Goal: Navigation & Orientation: Find specific page/section

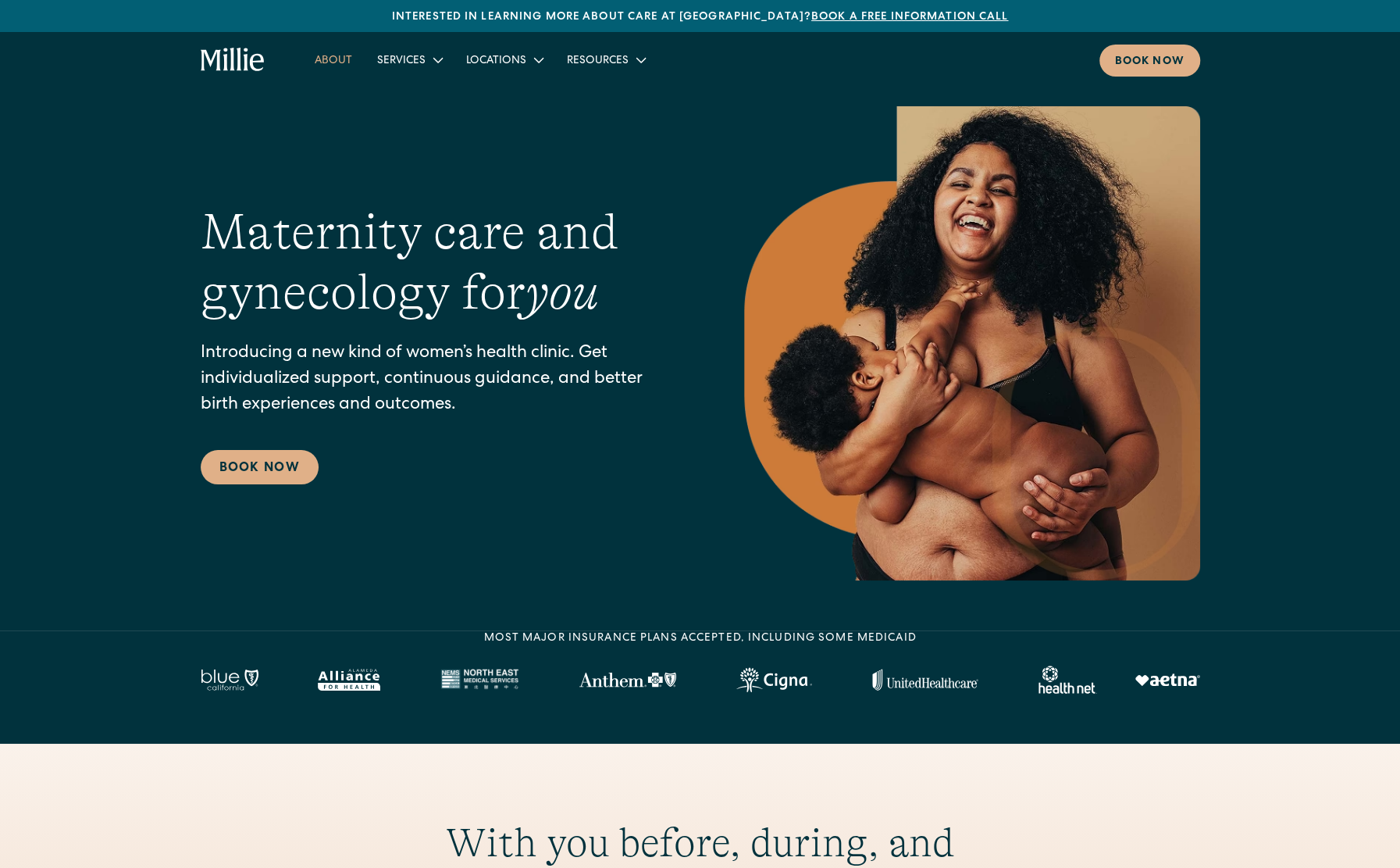
click at [333, 60] on link "About" at bounding box center [333, 60] width 63 height 26
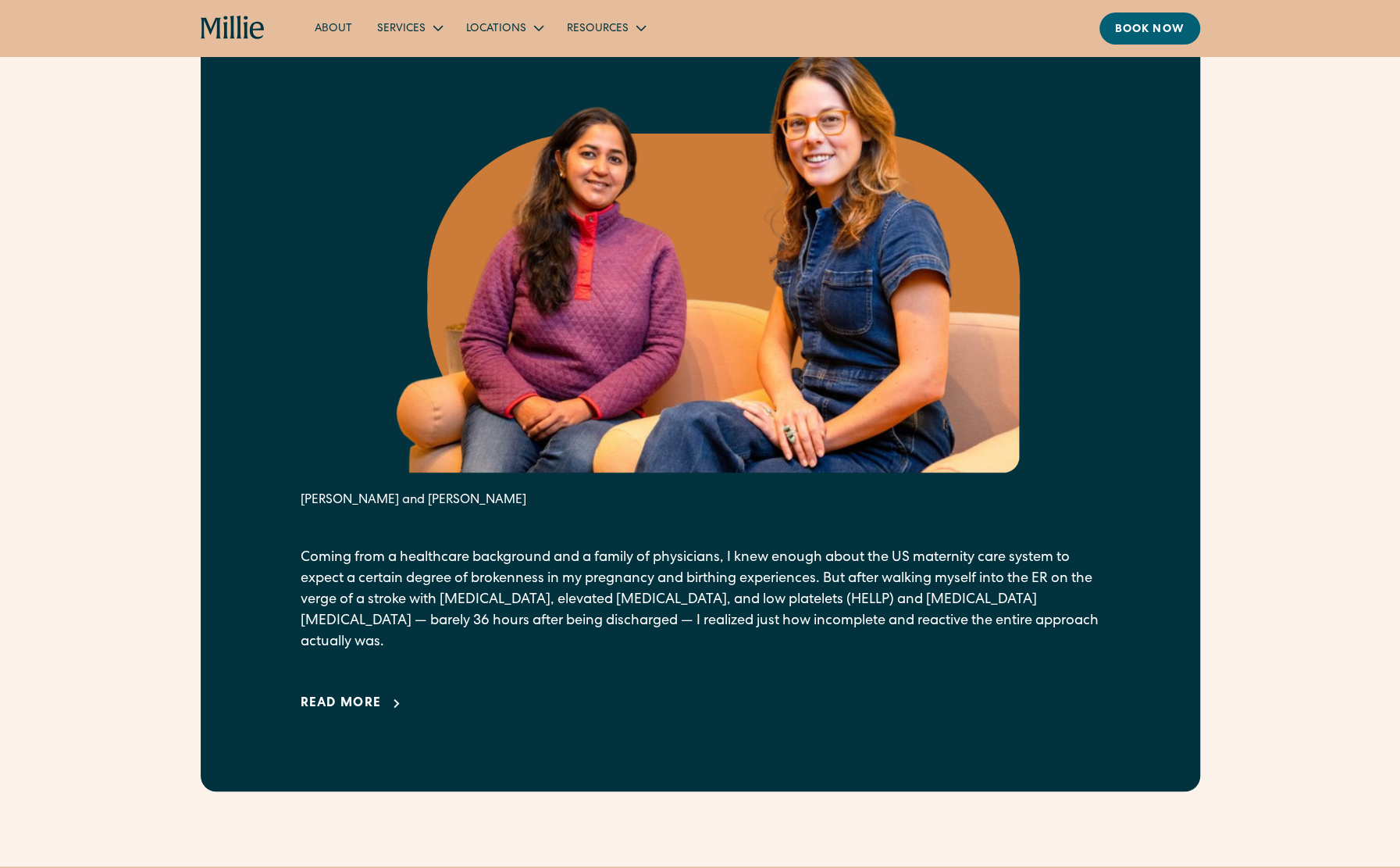
scroll to position [781, 0]
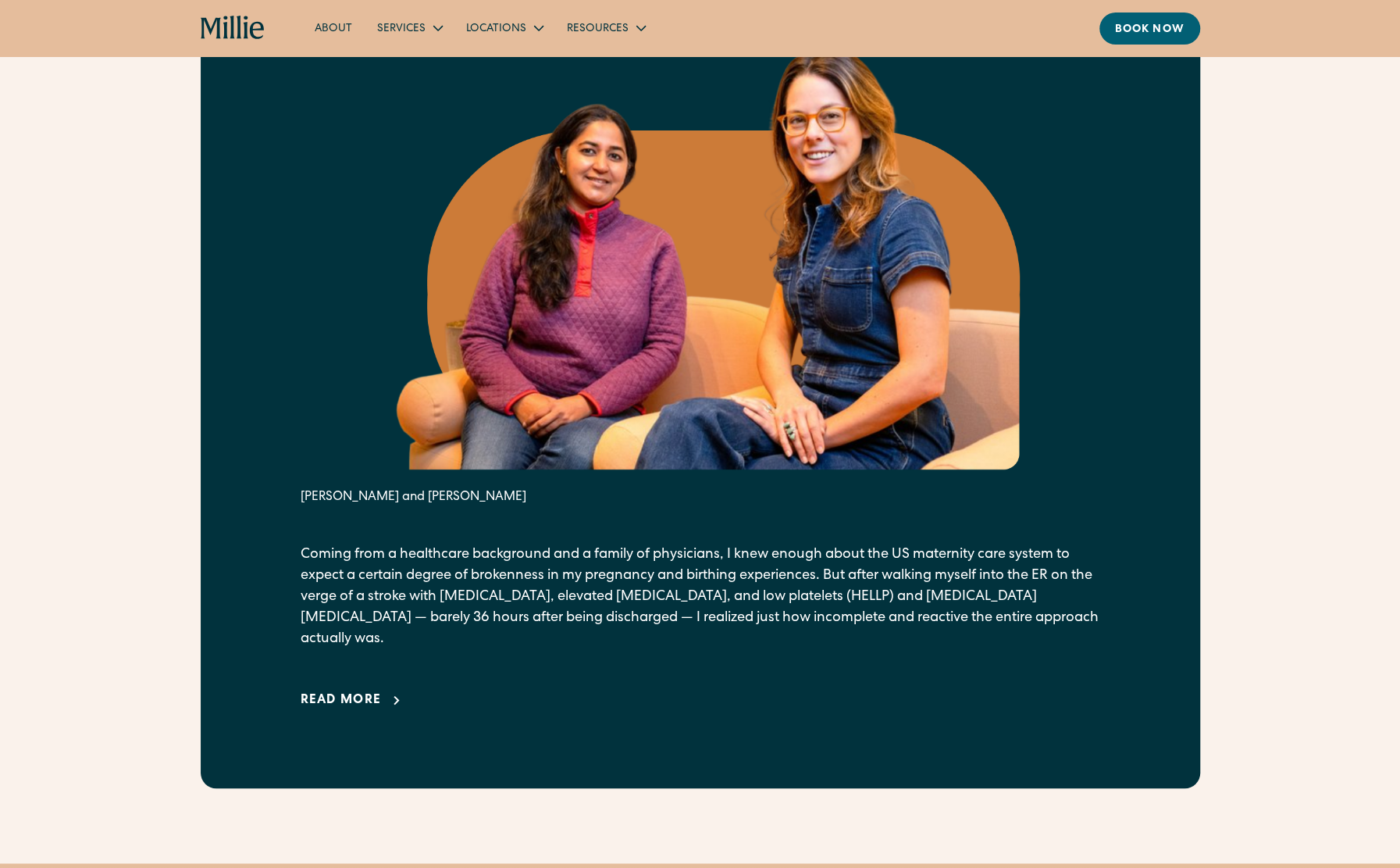
click at [334, 692] on div "Read more" at bounding box center [341, 700] width 81 height 18
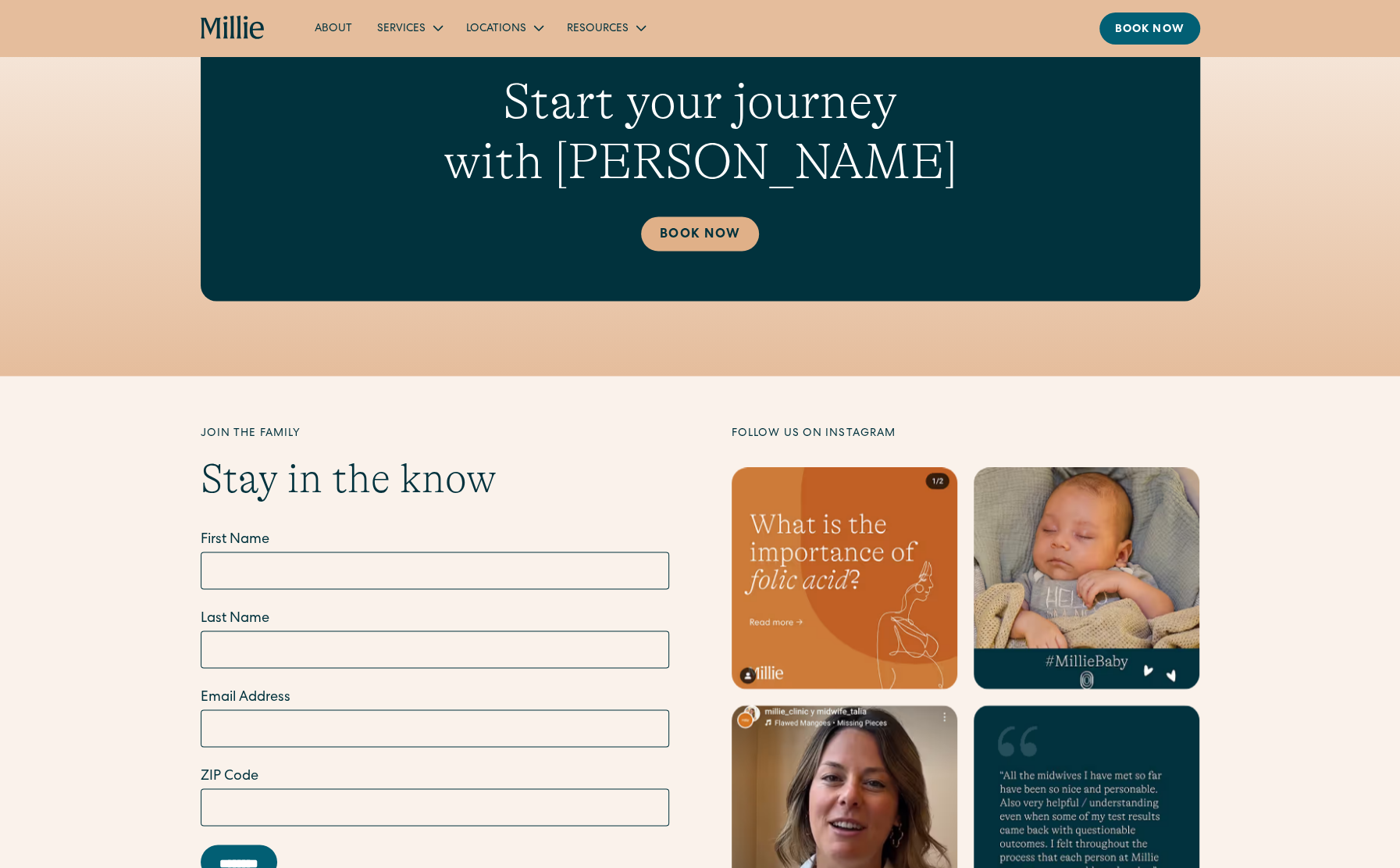
scroll to position [5780, 0]
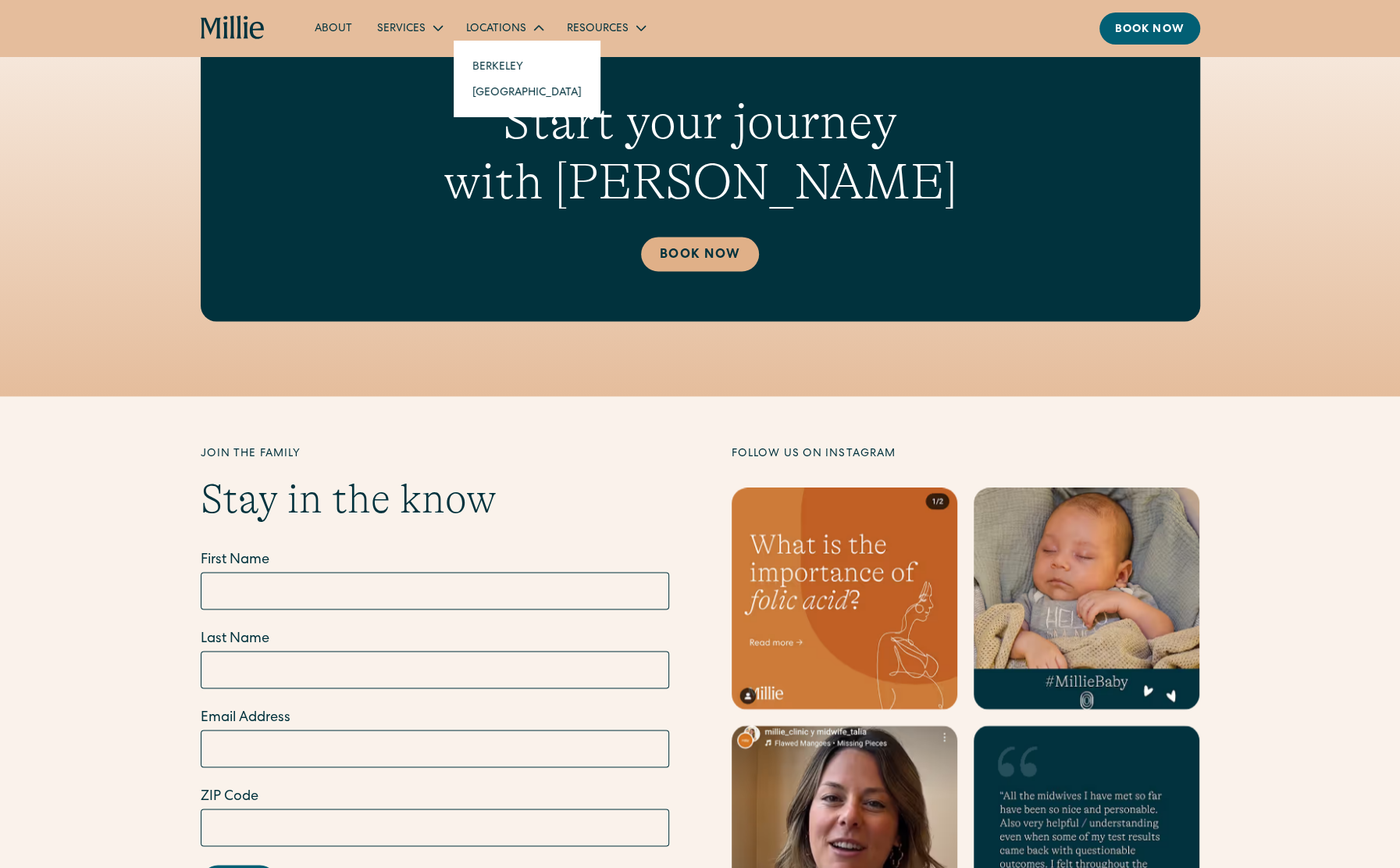
click at [487, 16] on div "Locations" at bounding box center [504, 27] width 100 height 26
click at [484, 26] on div "Locations" at bounding box center [497, 29] width 60 height 16
click at [483, 67] on link "Berkeley" at bounding box center [526, 66] width 134 height 26
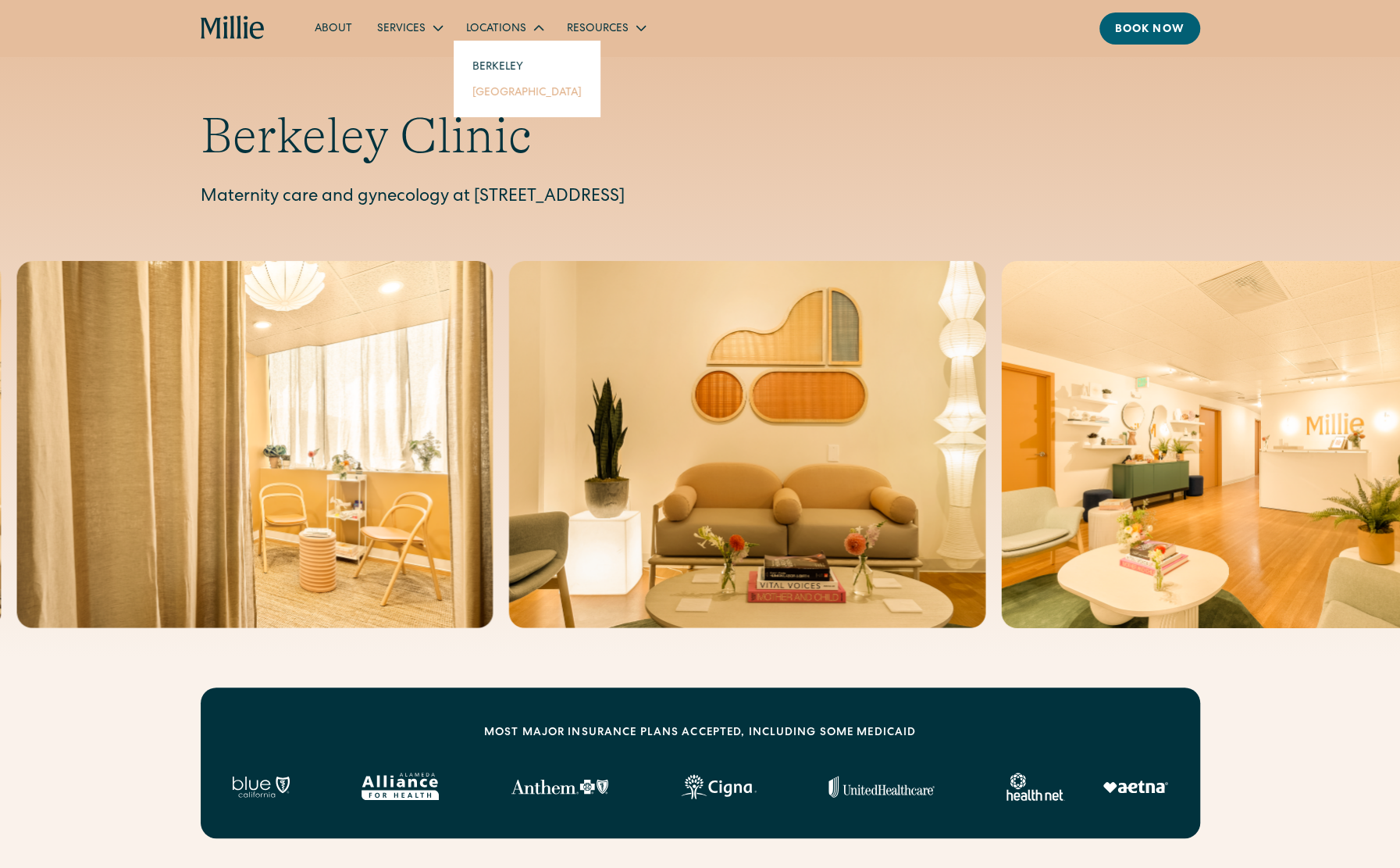
click at [484, 91] on link "[GEOGRAPHIC_DATA]" at bounding box center [526, 92] width 134 height 26
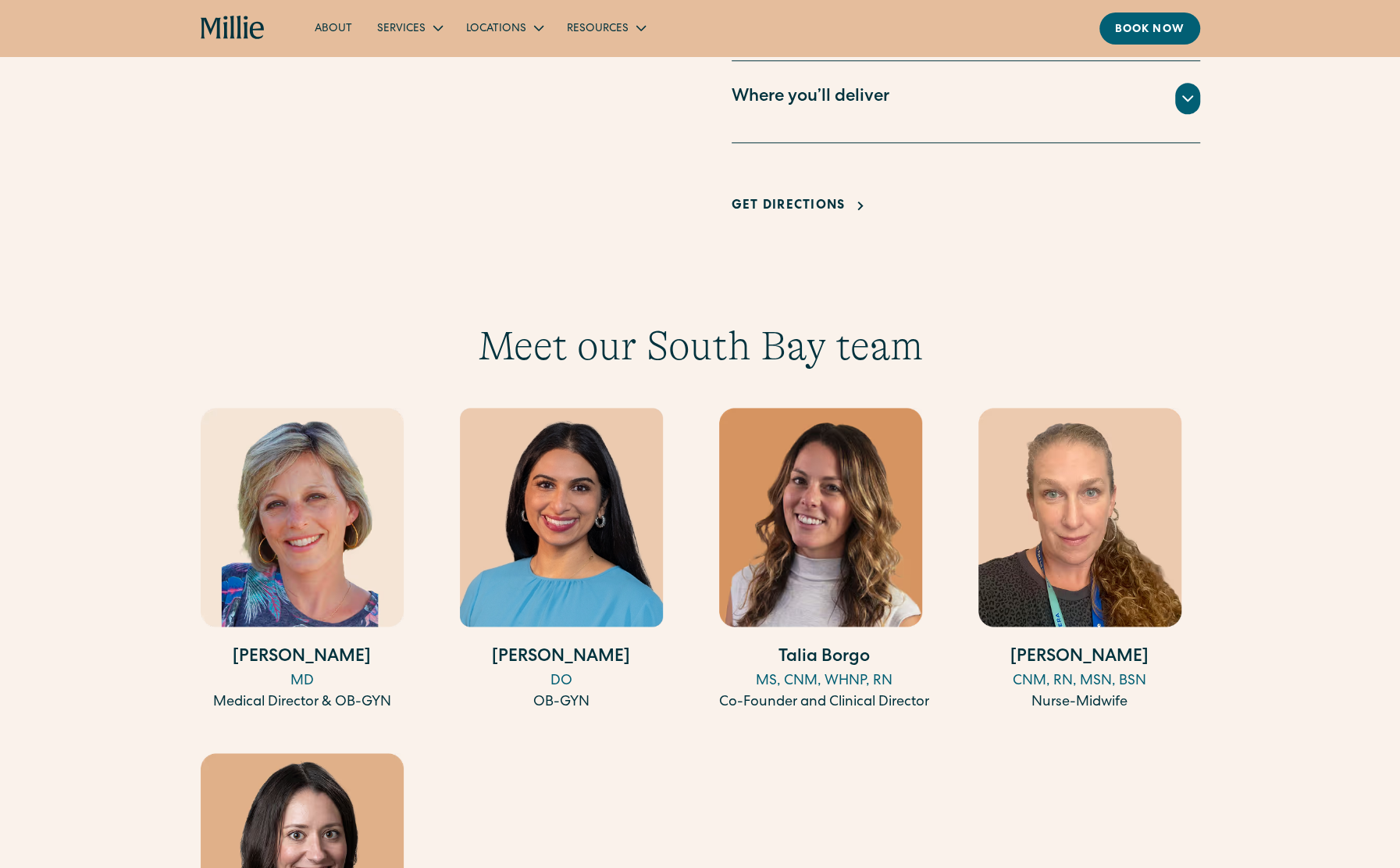
scroll to position [1484, 0]
